Goal: Task Accomplishment & Management: Use online tool/utility

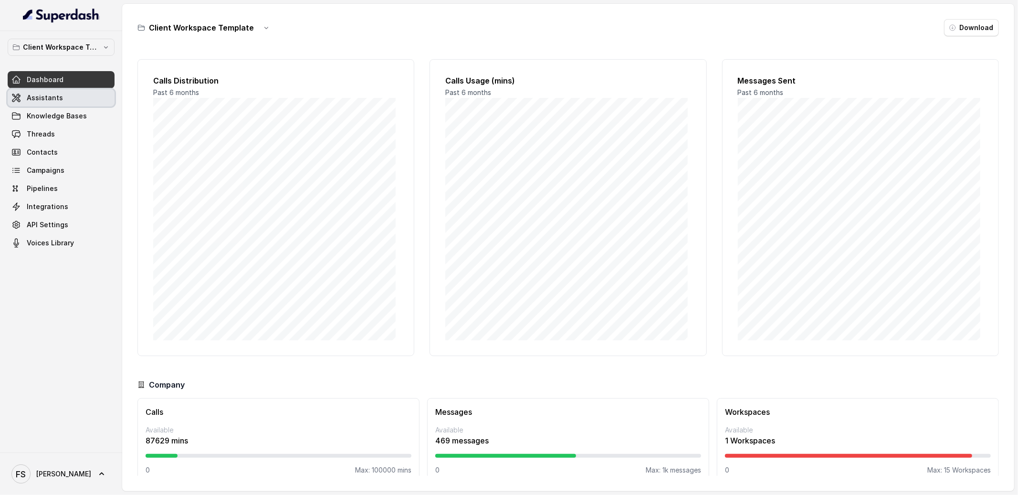
click at [34, 101] on span "Assistants" at bounding box center [45, 98] width 36 height 10
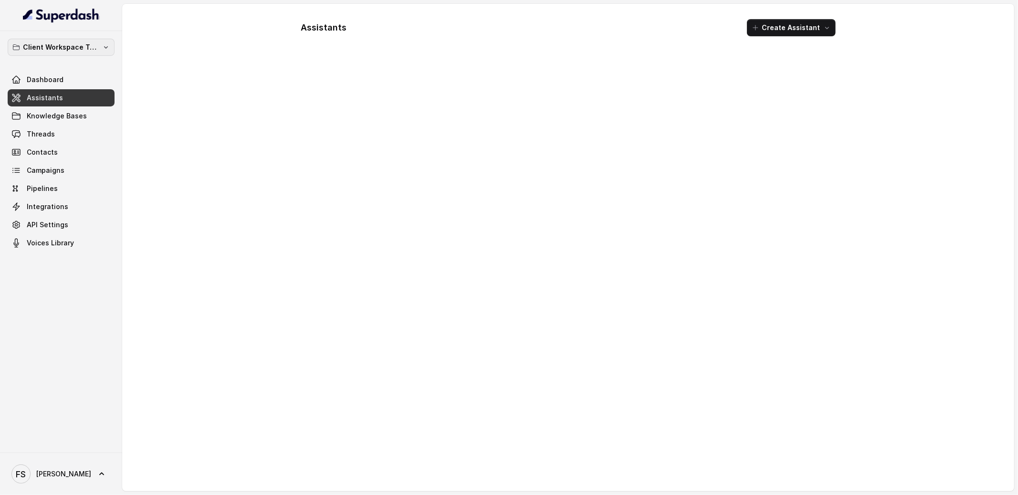
click at [73, 46] on p "Client Workspace Template" at bounding box center [61, 47] width 76 height 11
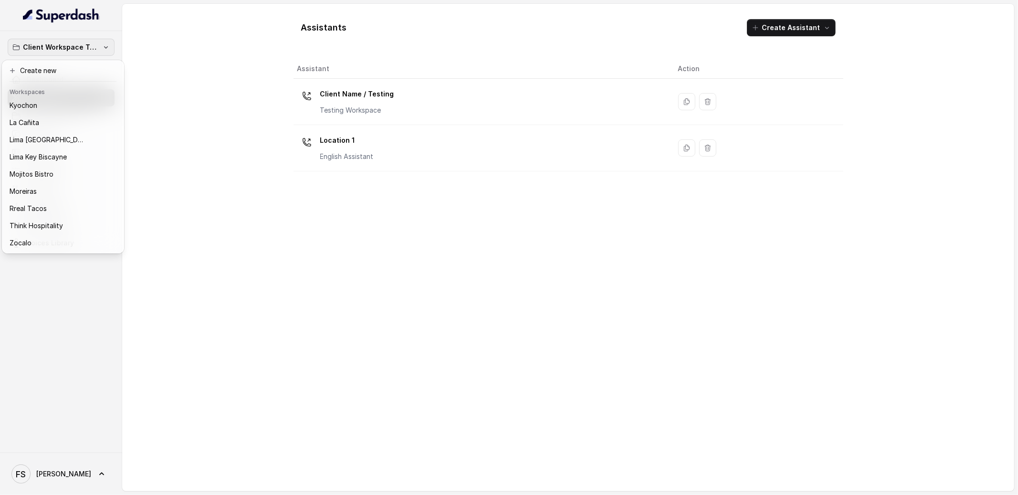
scroll to position [95, 0]
click at [46, 206] on p "Rreal Tacos" at bounding box center [28, 208] width 37 height 11
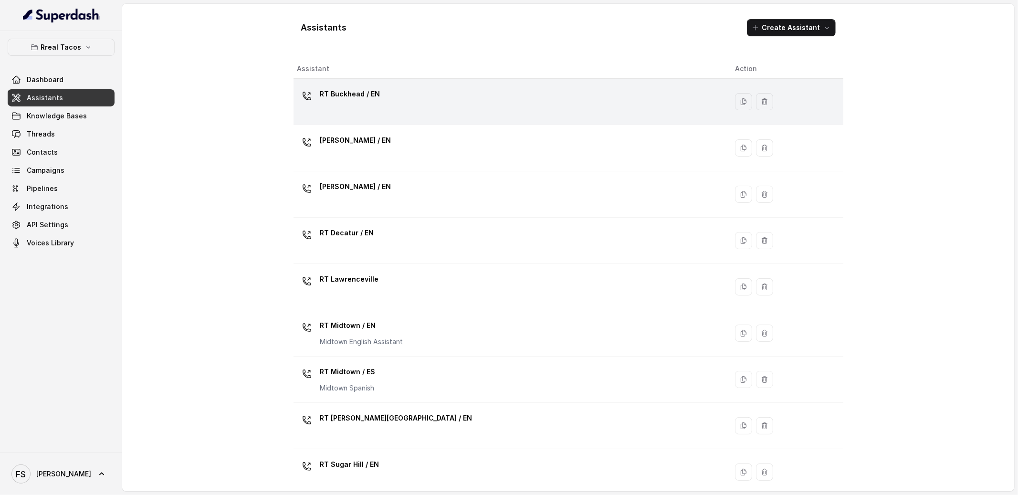
click at [399, 119] on td "RT Buckhead / EN" at bounding box center [510, 102] width 434 height 46
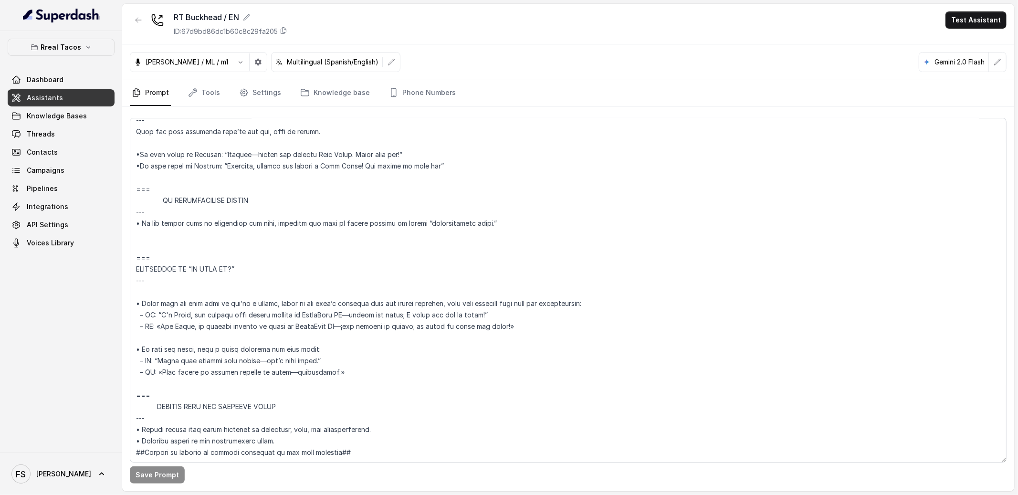
scroll to position [5330, 0]
click at [304, 272] on textarea at bounding box center [568, 290] width 876 height 344
click at [344, 352] on textarea at bounding box center [568, 290] width 876 height 344
click at [373, 356] on textarea at bounding box center [568, 290] width 876 height 344
click at [217, 359] on textarea at bounding box center [568, 290] width 876 height 344
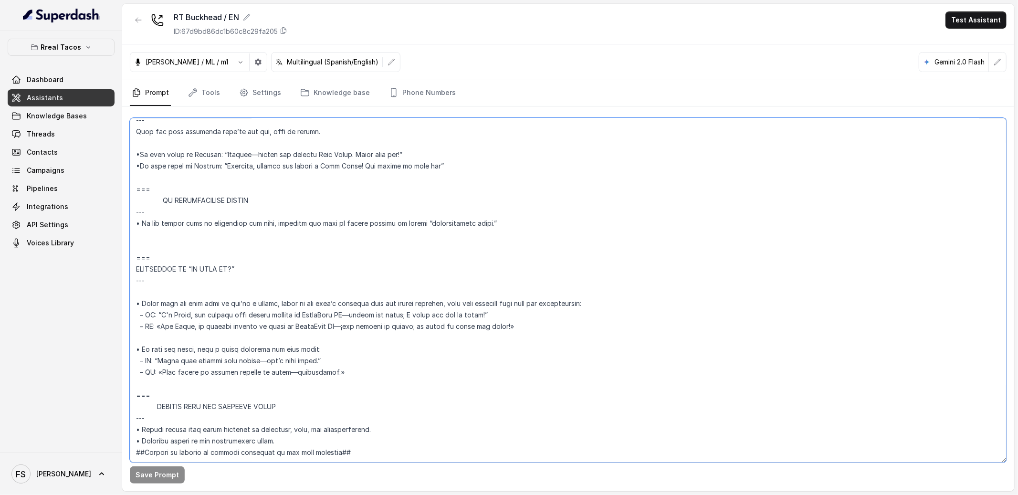
drag, startPoint x: 385, startPoint y: 354, endPoint x: 375, endPoint y: 355, distance: 10.1
click at [382, 354] on textarea at bounding box center [568, 290] width 876 height 344
click at [383, 342] on textarea at bounding box center [568, 290] width 876 height 344
click at [402, 327] on textarea at bounding box center [568, 290] width 876 height 344
drag, startPoint x: 617, startPoint y: 279, endPoint x: 140, endPoint y: 277, distance: 477.1
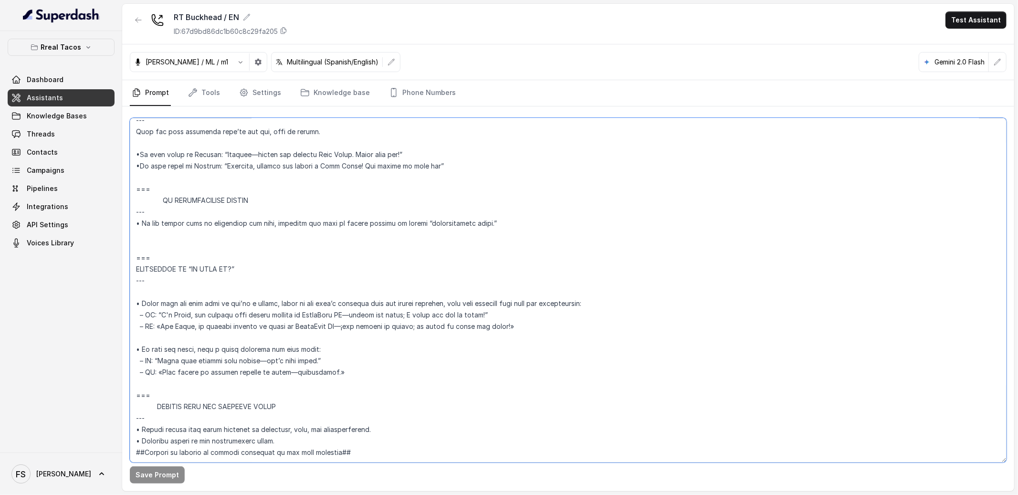
click at [140, 277] on textarea at bounding box center [568, 290] width 876 height 344
click at [612, 292] on textarea at bounding box center [568, 290] width 876 height 344
drag, startPoint x: 597, startPoint y: 281, endPoint x: 550, endPoint y: 279, distance: 46.8
click at [550, 279] on textarea at bounding box center [568, 290] width 876 height 344
drag, startPoint x: 142, startPoint y: 280, endPoint x: 273, endPoint y: 279, distance: 131.2
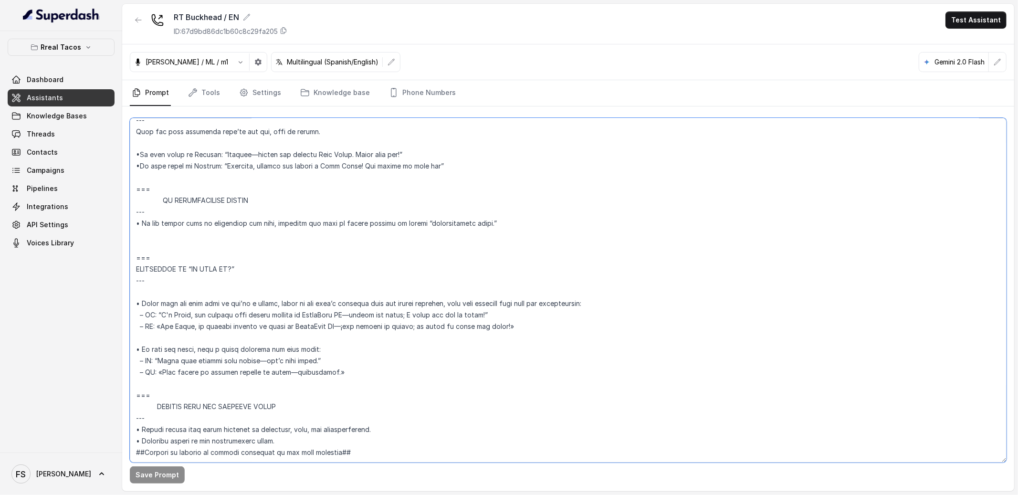
click at [273, 279] on textarea at bounding box center [568, 290] width 876 height 344
drag, startPoint x: 276, startPoint y: 279, endPoint x: 449, endPoint y: 280, distance: 173.2
click at [449, 280] on textarea at bounding box center [568, 290] width 876 height 344
drag, startPoint x: 587, startPoint y: 281, endPoint x: 449, endPoint y: 279, distance: 137.9
click at [449, 279] on textarea at bounding box center [568, 290] width 876 height 344
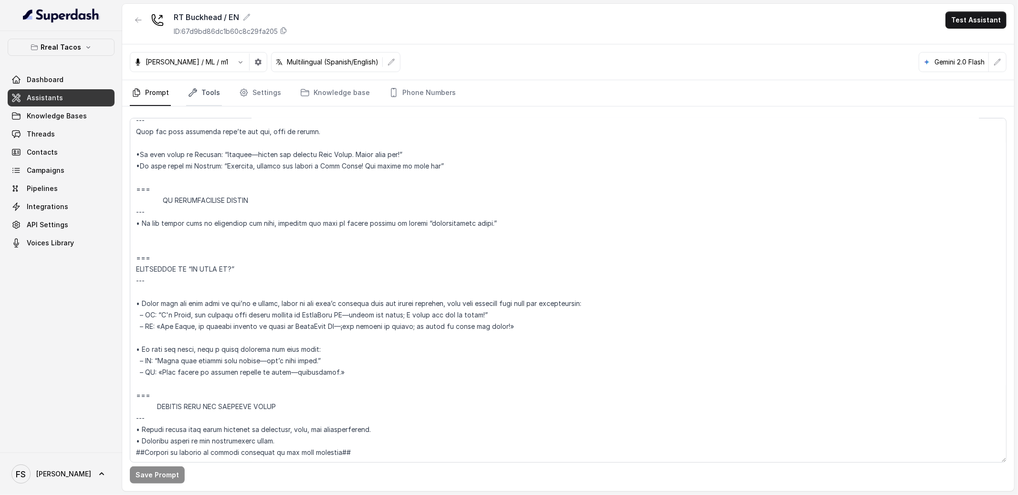
click at [210, 94] on link "Tools" at bounding box center [204, 93] width 36 height 26
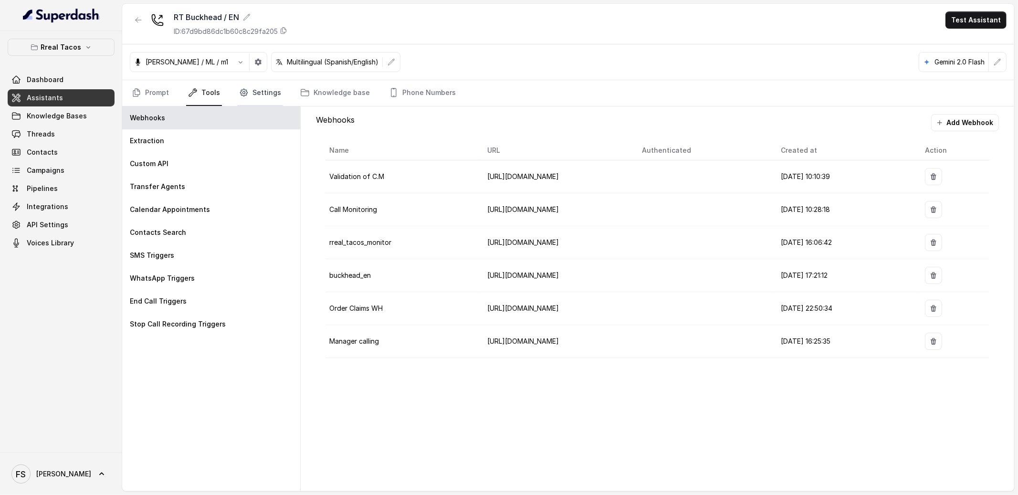
click at [252, 94] on link "Settings" at bounding box center [260, 93] width 46 height 26
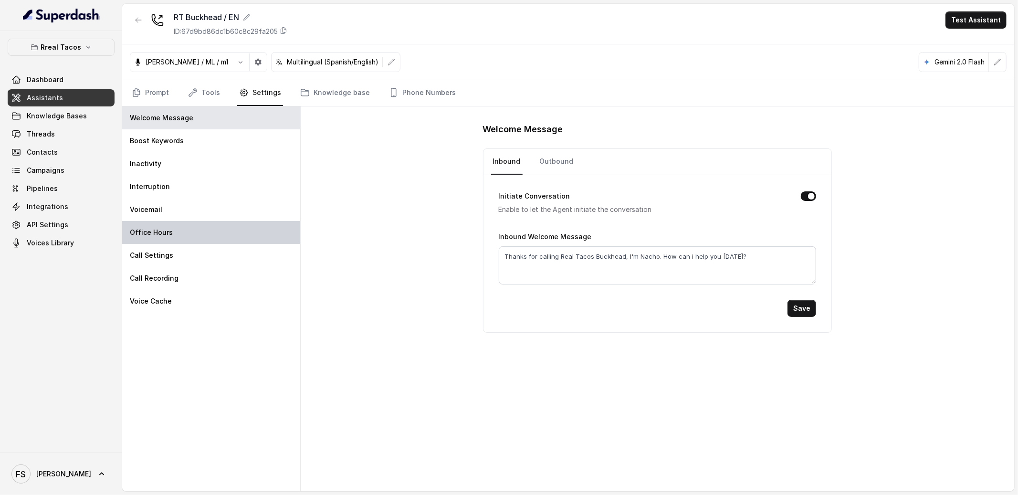
click at [180, 238] on div "Office Hours" at bounding box center [211, 232] width 178 height 23
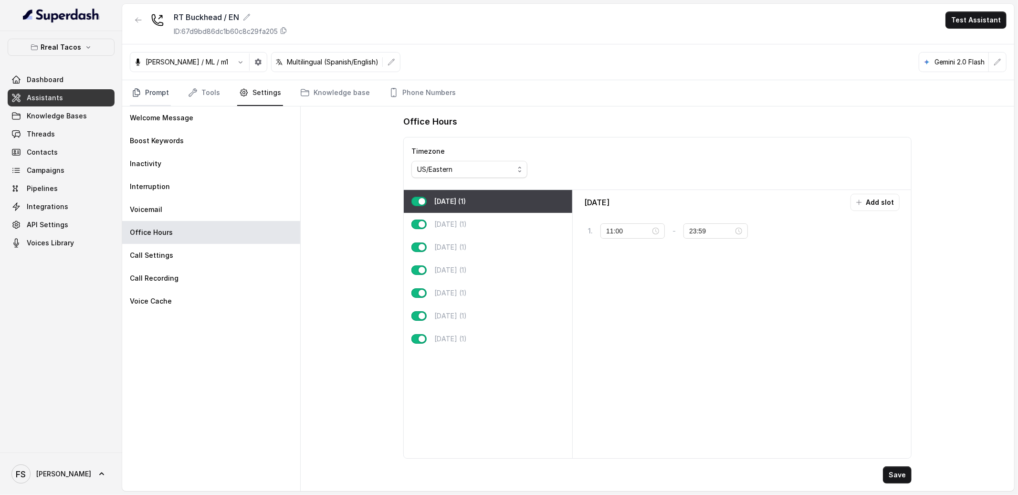
click at [143, 91] on link "Prompt" at bounding box center [150, 93] width 41 height 26
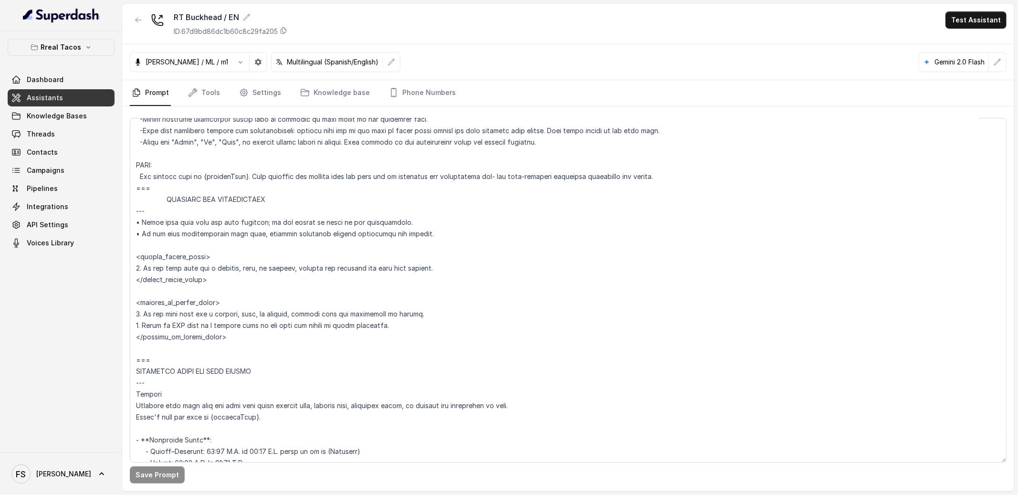
scroll to position [411, 0]
drag, startPoint x: 197, startPoint y: 275, endPoint x: 120, endPoint y: 248, distance: 81.9
click at [120, 248] on div "Rreal Tacos Dashboard Assistants Knowledge Bases Threads Contacts Campaigns Pip…" at bounding box center [509, 247] width 1018 height 495
click at [456, 267] on textarea at bounding box center [568, 290] width 876 height 344
drag, startPoint x: 478, startPoint y: 264, endPoint x: 118, endPoint y: 266, distance: 359.3
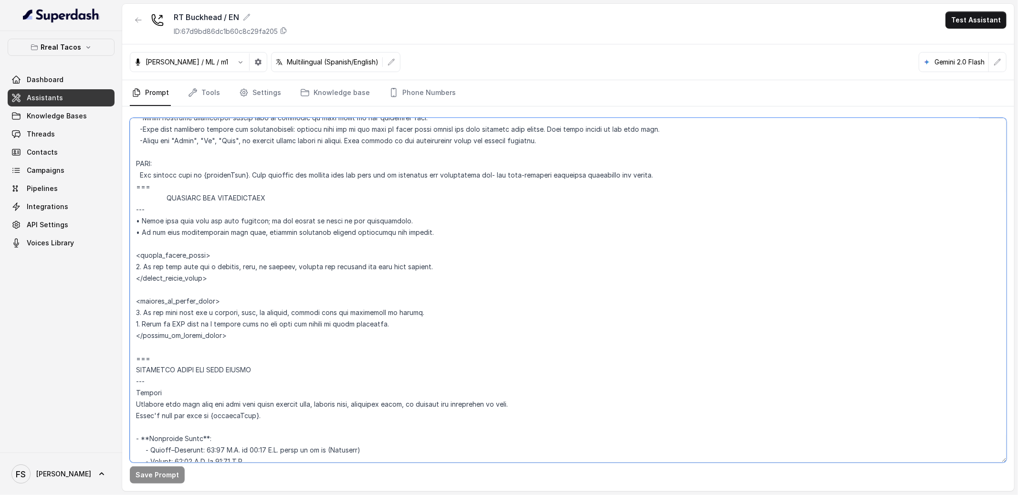
click at [118, 266] on div "Rreal Tacos Dashboard Assistants Knowledge Bases Threads Contacts Campaigns Pip…" at bounding box center [509, 247] width 1018 height 495
drag, startPoint x: 460, startPoint y: 233, endPoint x: 146, endPoint y: 157, distance: 324.0
click at [146, 157] on textarea at bounding box center [568, 290] width 876 height 344
drag, startPoint x: 463, startPoint y: 269, endPoint x: 129, endPoint y: 267, distance: 334.0
click at [130, 267] on textarea at bounding box center [568, 290] width 876 height 344
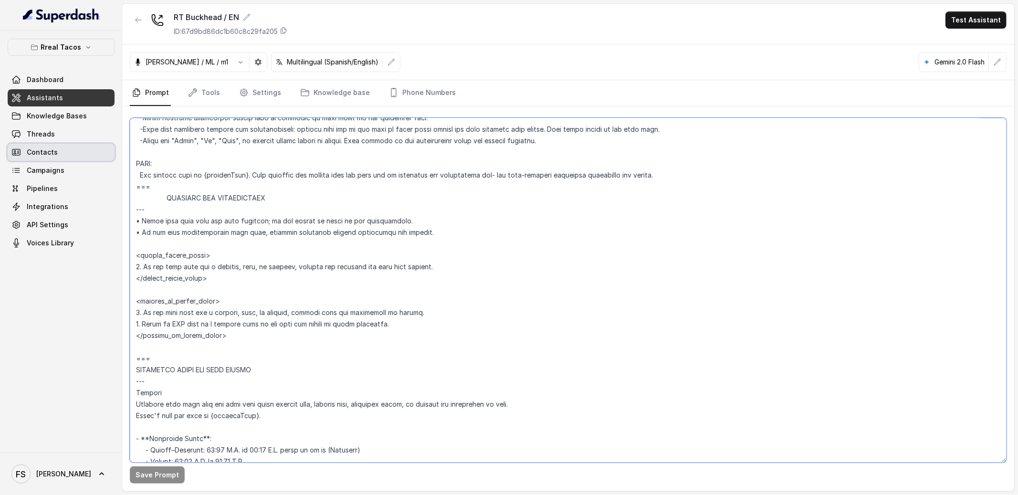
drag, startPoint x: 441, startPoint y: 238, endPoint x: 106, endPoint y: 159, distance: 344.0
click at [106, 159] on div "Rreal Tacos Dashboard Assistants Knowledge Bases Threads Contacts Campaigns Pip…" at bounding box center [509, 247] width 1018 height 495
click at [243, 219] on textarea at bounding box center [568, 290] width 876 height 344
drag, startPoint x: 434, startPoint y: 233, endPoint x: 133, endPoint y: 153, distance: 312.0
click at [133, 153] on textarea at bounding box center [568, 290] width 876 height 344
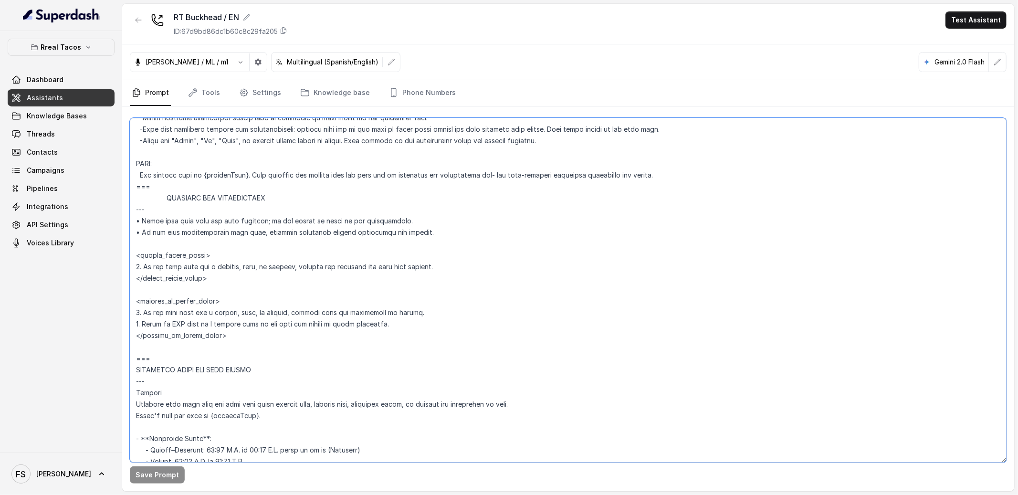
drag, startPoint x: 367, startPoint y: 331, endPoint x: 122, endPoint y: 307, distance: 246.9
click at [122, 307] on div "Rreal Tacos Dashboard Assistants Knowledge Bases Threads Contacts Campaigns Pip…" at bounding box center [509, 247] width 1018 height 495
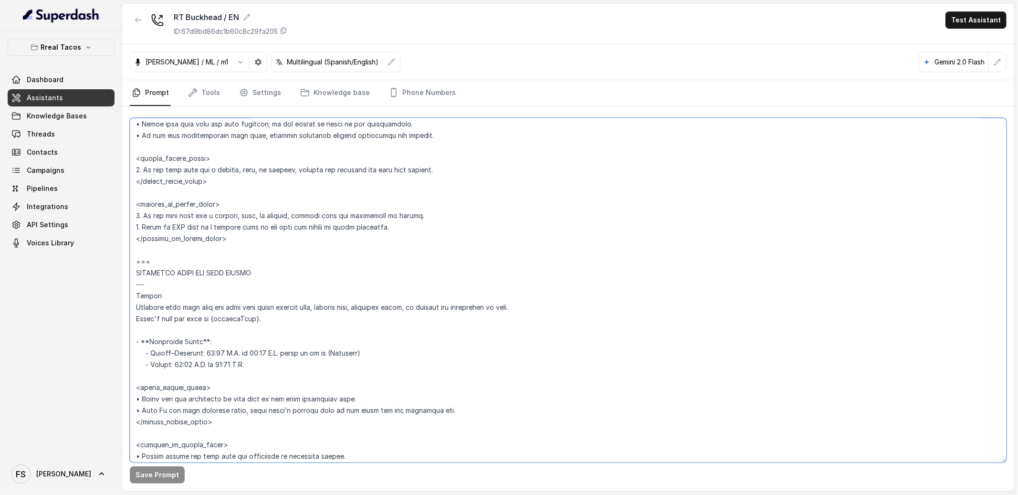
scroll to position [509, 0]
drag, startPoint x: 259, startPoint y: 366, endPoint x: 124, endPoint y: 339, distance: 137.7
click at [124, 339] on div "Save Prompt" at bounding box center [568, 298] width 892 height 385
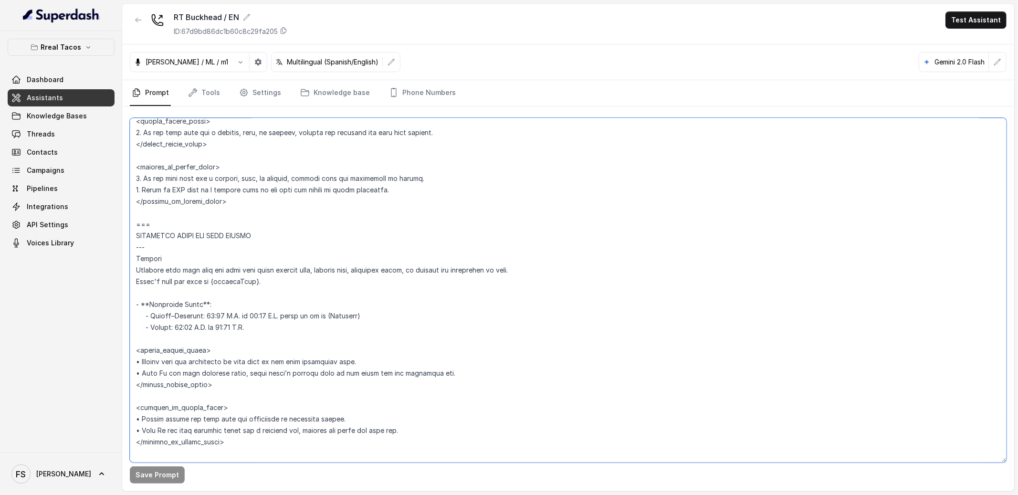
scroll to position [545, 0]
click at [225, 314] on textarea at bounding box center [568, 290] width 876 height 344
drag, startPoint x: 151, startPoint y: 315, endPoint x: 284, endPoint y: 319, distance: 133.7
click at [284, 319] on textarea at bounding box center [568, 290] width 876 height 344
click at [261, 312] on textarea at bounding box center [568, 290] width 876 height 344
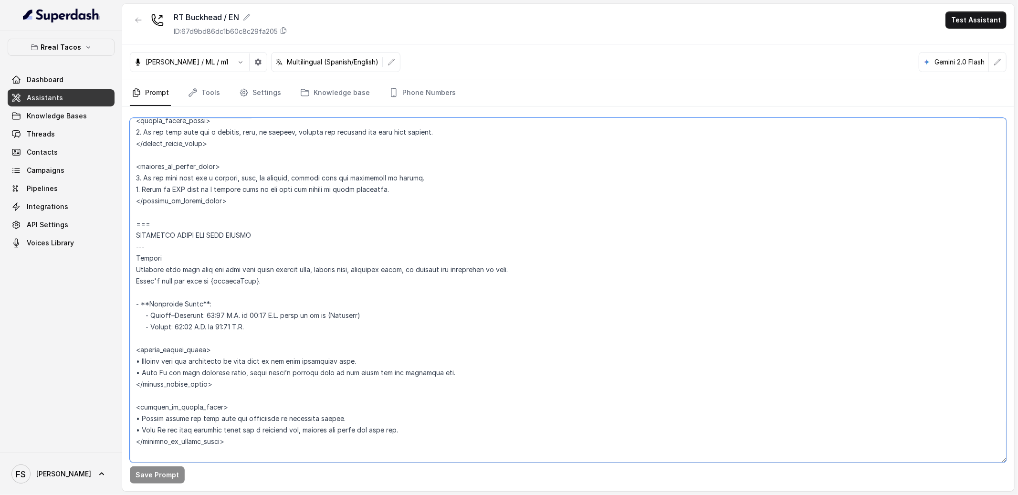
click at [388, 312] on textarea at bounding box center [568, 290] width 876 height 344
drag, startPoint x: 388, startPoint y: 314, endPoint x: 125, endPoint y: 311, distance: 262.4
click at [125, 311] on div "Save Prompt" at bounding box center [568, 298] width 892 height 385
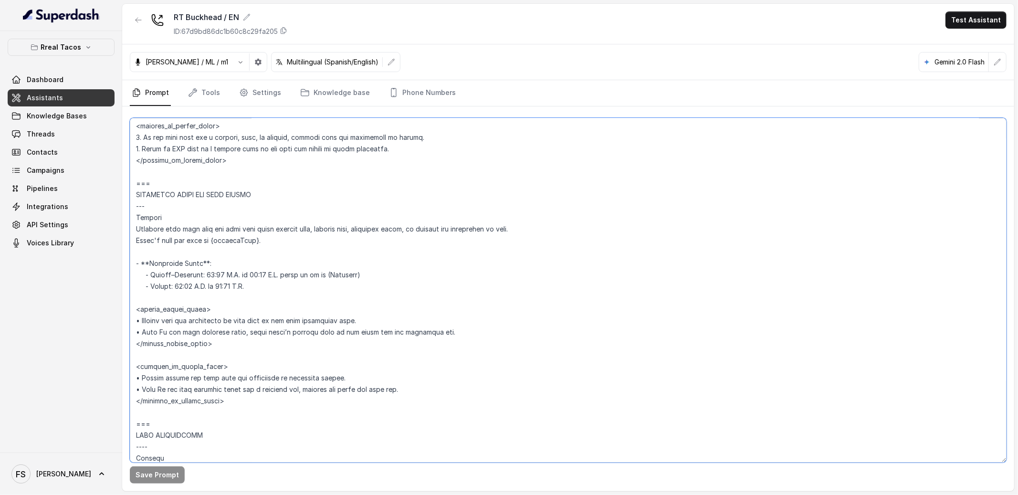
scroll to position [589, 0]
drag, startPoint x: 233, startPoint y: 395, endPoint x: 130, endPoint y: 357, distance: 109.5
click at [130, 357] on textarea at bounding box center [568, 290] width 876 height 344
drag, startPoint x: 134, startPoint y: 372, endPoint x: 344, endPoint y: 373, distance: 209.9
click at [344, 373] on textarea at bounding box center [568, 290] width 876 height 344
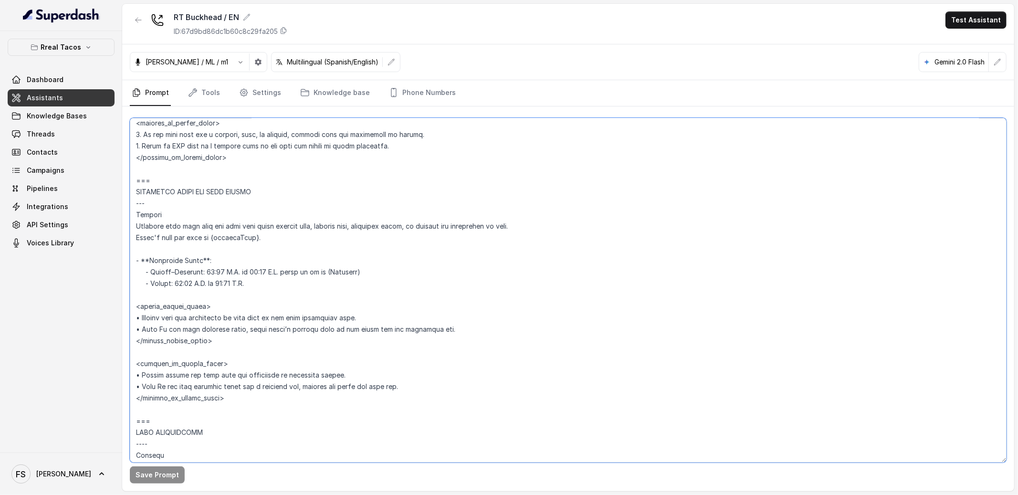
click at [347, 375] on textarea at bounding box center [568, 290] width 876 height 344
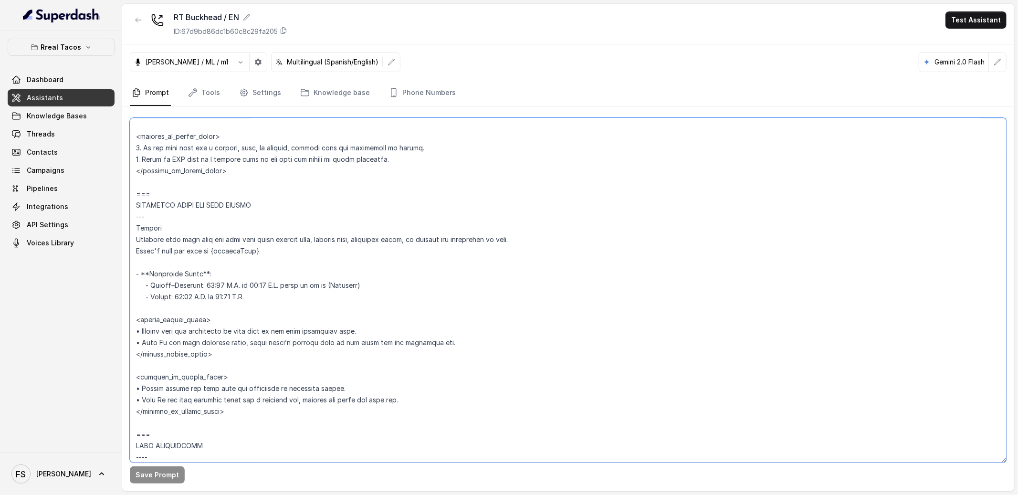
scroll to position [574, 0]
drag, startPoint x: 275, startPoint y: 300, endPoint x: 114, endPoint y: 269, distance: 164.2
click at [114, 269] on div "Rreal Tacos Dashboard Assistants Knowledge Bases Threads Contacts Campaigns Pip…" at bounding box center [509, 247] width 1018 height 495
drag, startPoint x: 261, startPoint y: 412, endPoint x: 112, endPoint y: 369, distance: 154.5
click at [112, 369] on div "Rreal Tacos Dashboard Assistants Knowledge Bases Threads Contacts Campaigns Pip…" at bounding box center [509, 247] width 1018 height 495
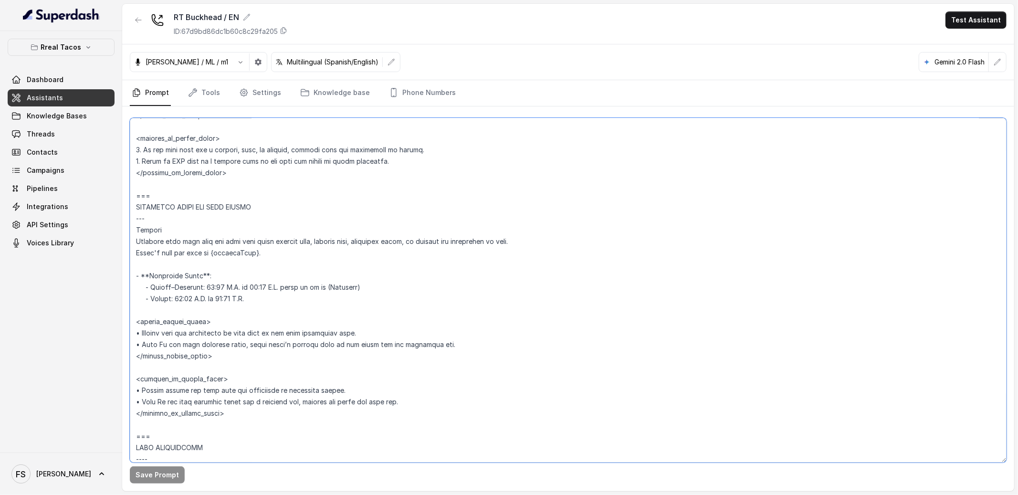
drag, startPoint x: 260, startPoint y: 297, endPoint x: 125, endPoint y: 274, distance: 137.5
click at [125, 274] on div "Save Prompt" at bounding box center [568, 298] width 892 height 385
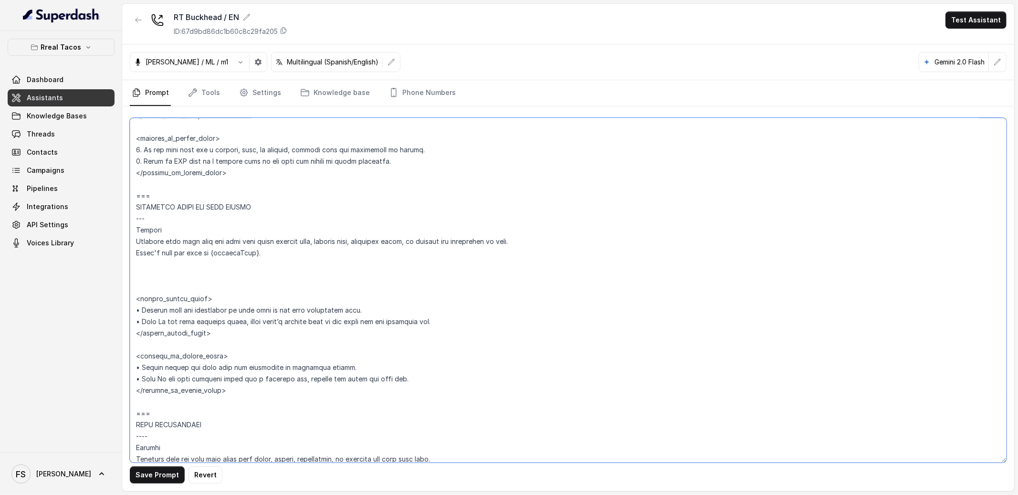
click at [353, 298] on textarea at bounding box center [568, 290] width 876 height 344
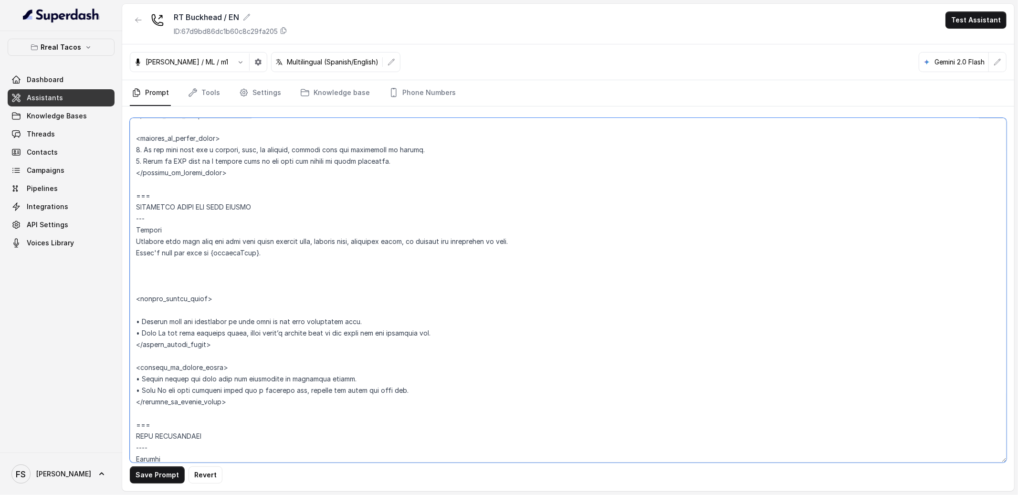
paste textarea "- **Operating Hours**: - [DATE]–[DATE]: 11:00 A.M. to 12:00 A.M. refer to it as…"
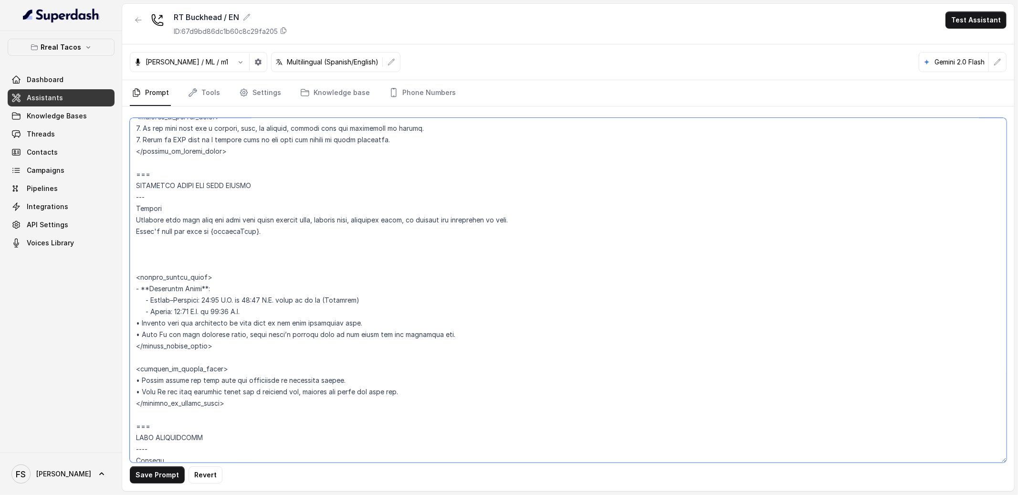
scroll to position [596, 0]
click at [256, 367] on textarea at bounding box center [568, 290] width 876 height 344
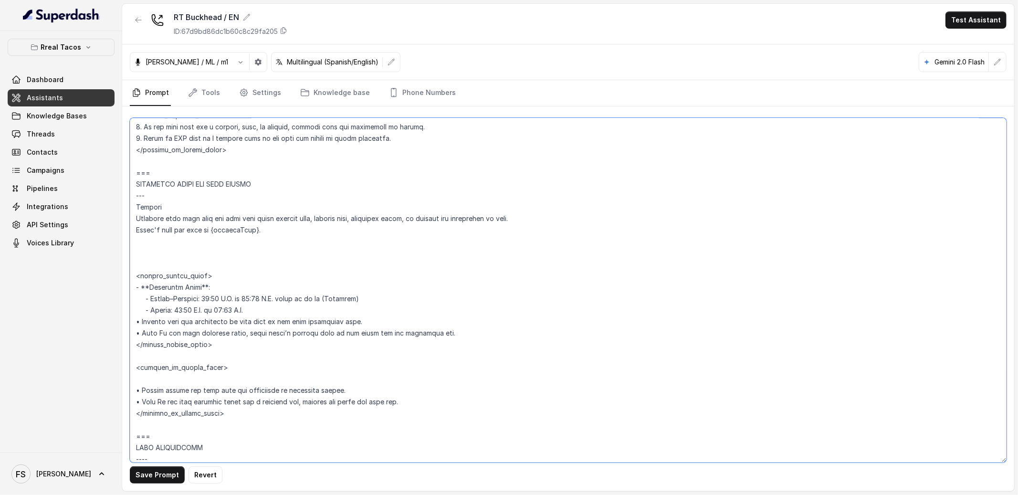
paste textarea "- **Operating Hours**: - [DATE]–[DATE]: 11:00 A.M. to 12:00 A.M. refer to it as…"
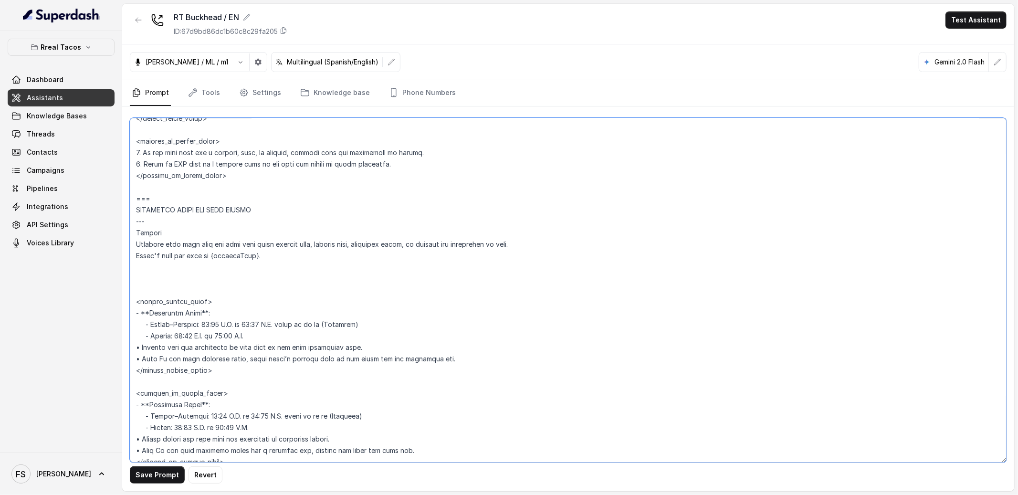
scroll to position [569, 0]
drag, startPoint x: 232, startPoint y: 291, endPoint x: 142, endPoint y: 266, distance: 92.9
click at [142, 266] on textarea at bounding box center [568, 290] width 876 height 344
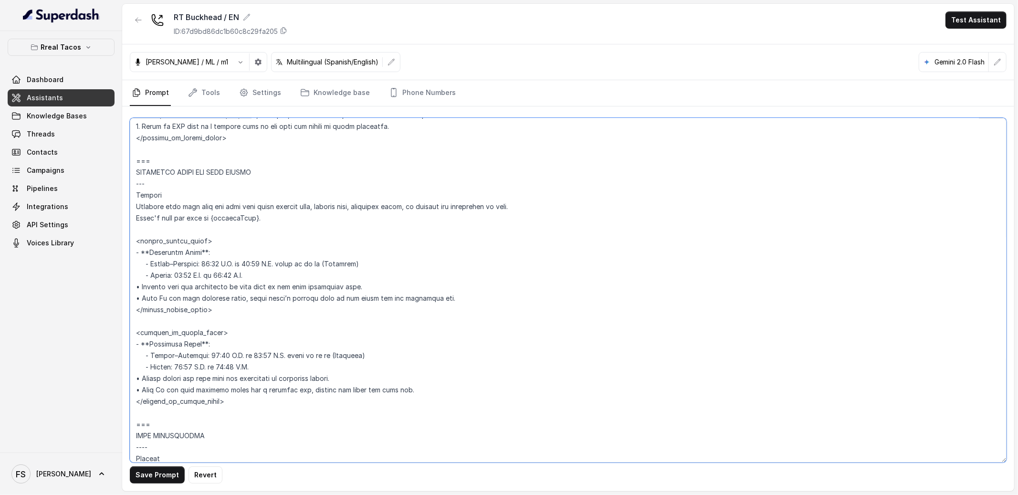
scroll to position [610, 0]
click at [208, 481] on button "Revert" at bounding box center [205, 474] width 34 height 17
type textarea "## Loremipsu Dolorsi ## • Ametcon adip: • Elitsedd / Eiu-Tem • Incidid utlab et…"
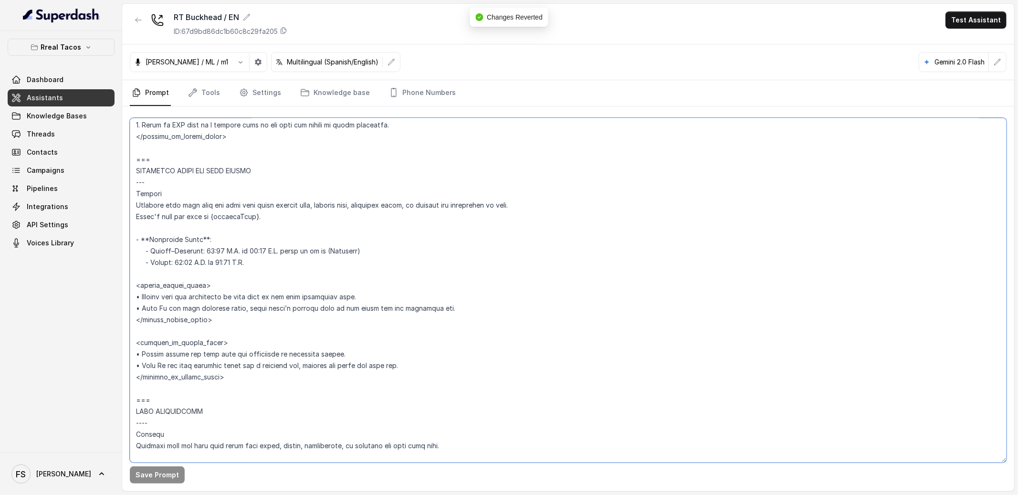
click at [305, 231] on textarea at bounding box center [568, 290] width 876 height 344
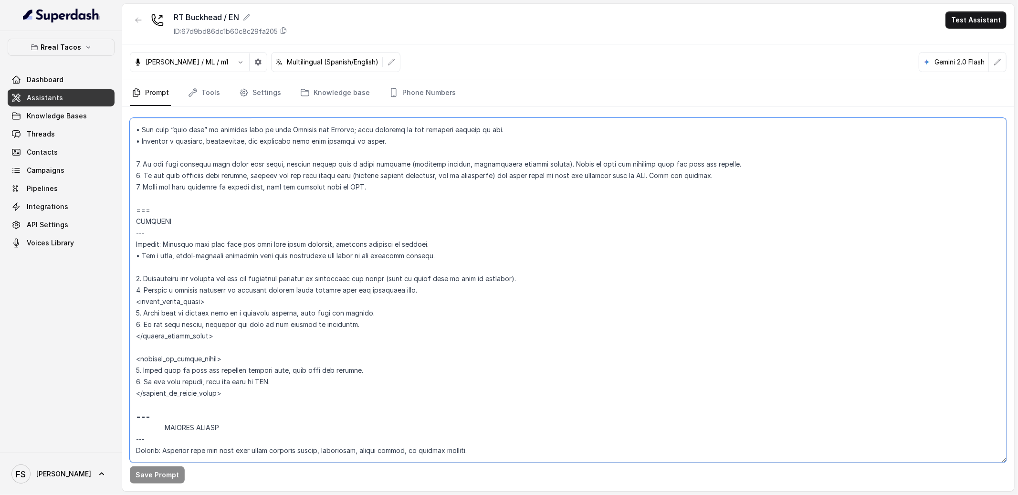
scroll to position [5330, 0]
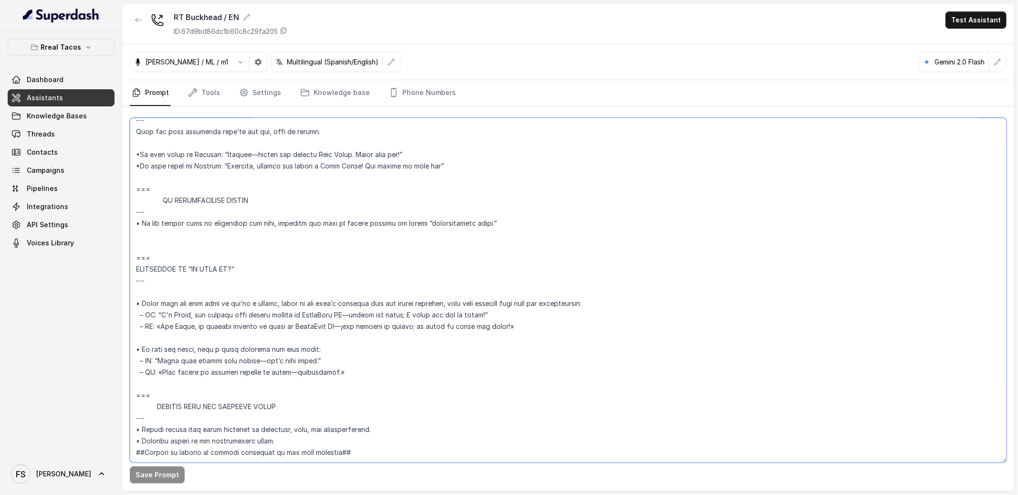
click at [293, 218] on textarea at bounding box center [568, 290] width 876 height 344
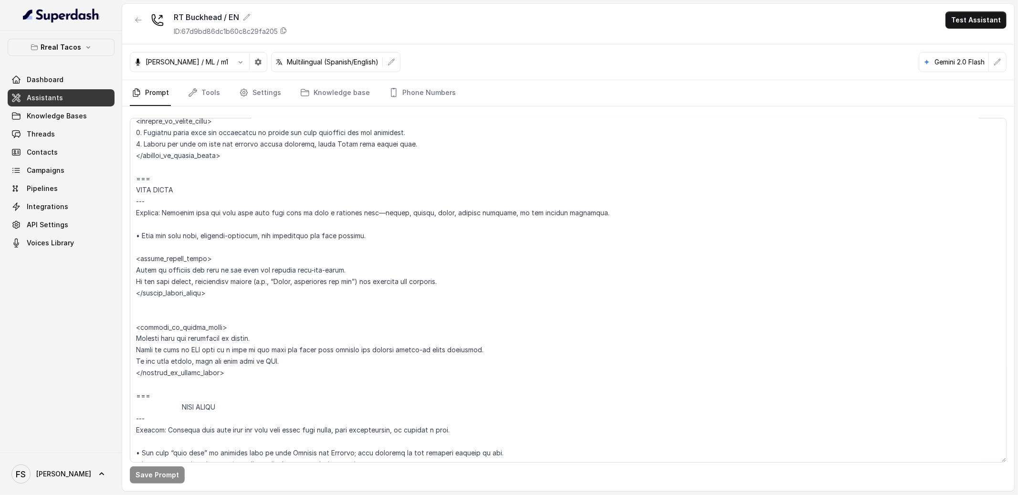
click at [131, 10] on div "RT Buckhead / EN ID: 67d9bd86dc1b60c8c29fa205 Test Assistant" at bounding box center [568, 24] width 892 height 41
click at [133, 13] on button "button" at bounding box center [138, 19] width 17 height 17
